Goal: Find contact information: Find contact information

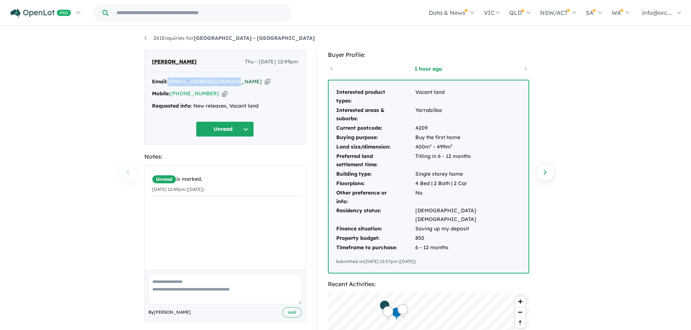
drag, startPoint x: 231, startPoint y: 81, endPoint x: 169, endPoint y: 85, distance: 61.4
click at [169, 85] on div "Email: [EMAIL_ADDRESS][DOMAIN_NAME] Copied!" at bounding box center [225, 82] width 146 height 9
copy a%20Alto%20Estate%20-%20Park%20Ridge"] "[EMAIL_ADDRESS][DOMAIN_NAME]"
drag, startPoint x: 214, startPoint y: 92, endPoint x: 181, endPoint y: 94, distance: 33.1
click at [181, 94] on div "Mobile: [PHONE_NUMBER] Copied!" at bounding box center [225, 94] width 146 height 9
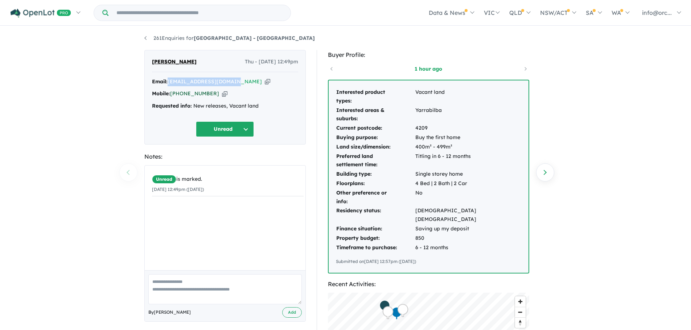
copy link "404 214 400"
drag, startPoint x: 196, startPoint y: 58, endPoint x: 138, endPoint y: 63, distance: 58.6
click at [138, 63] on div "261 Enquiries for [GEOGRAPHIC_DATA] - [GEOGRAPHIC_DATA] Previous enquiry Next e…" at bounding box center [345, 179] width 691 height 305
copy span "[PERSON_NAME]"
click at [147, 37] on link "261 Enquiries for [GEOGRAPHIC_DATA] - [GEOGRAPHIC_DATA]" at bounding box center [229, 38] width 170 height 7
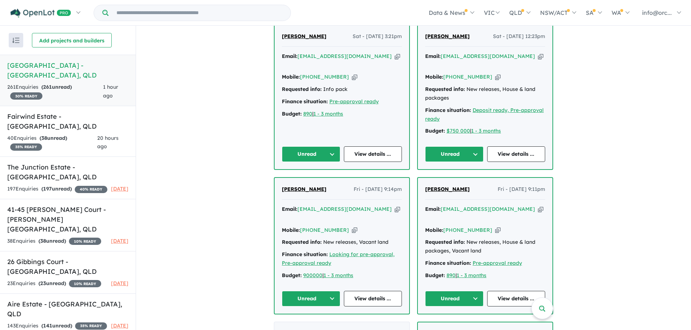
scroll to position [743, 0]
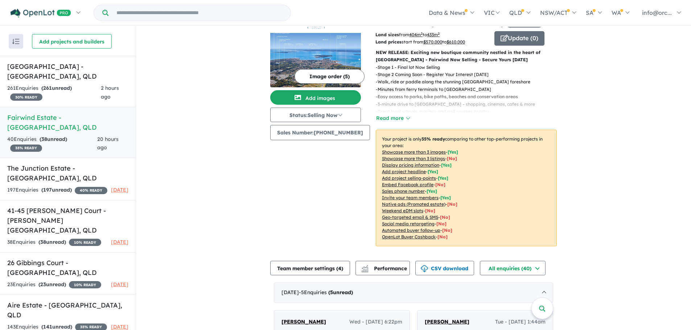
scroll to position [109, 0]
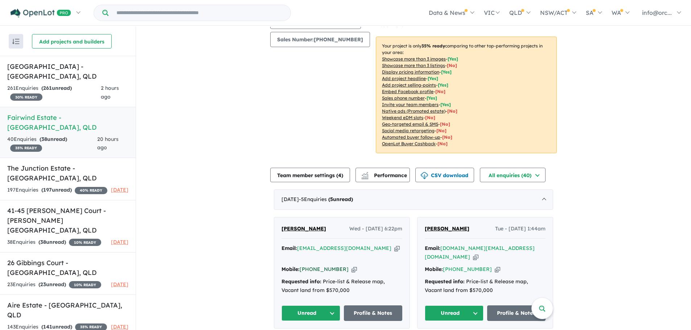
drag, startPoint x: 341, startPoint y: 259, endPoint x: 308, endPoint y: 262, distance: 32.4
click at [308, 265] on div "Mobile: +61 405 316 482 Copied!" at bounding box center [341, 269] width 121 height 9
copy link "405 316 482"
